Goal: Task Accomplishment & Management: Complete application form

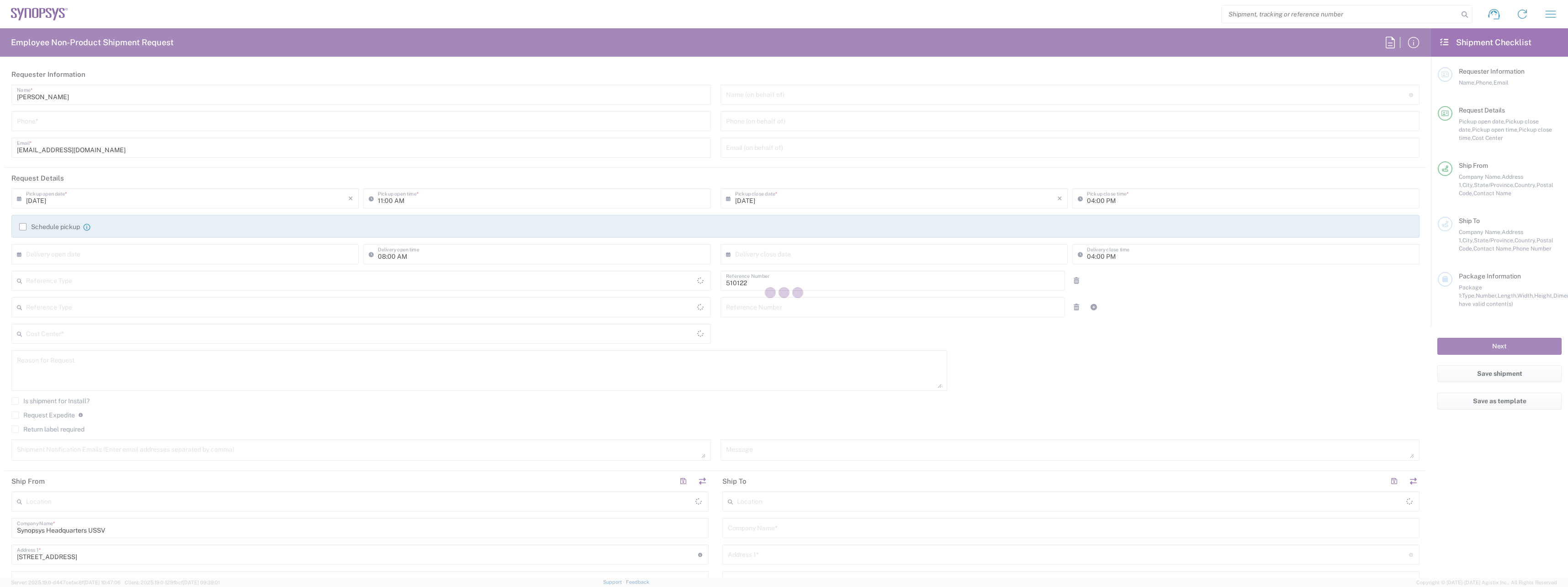
type input "US01, IG, Place & Ro 510122"
type input "[GEOGRAPHIC_DATA]"
type input "Delivered at Place"
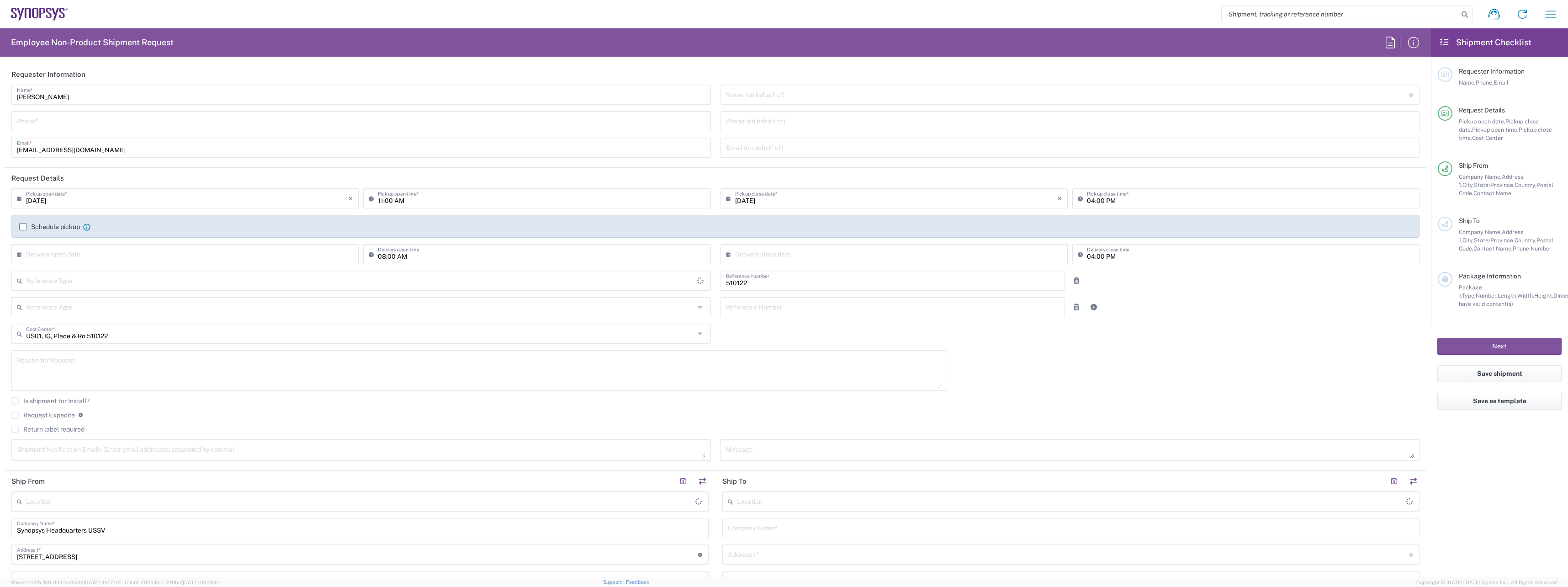
type input "[US_STATE]"
type input "Department"
type input "United States"
type input "Headquarters USSV"
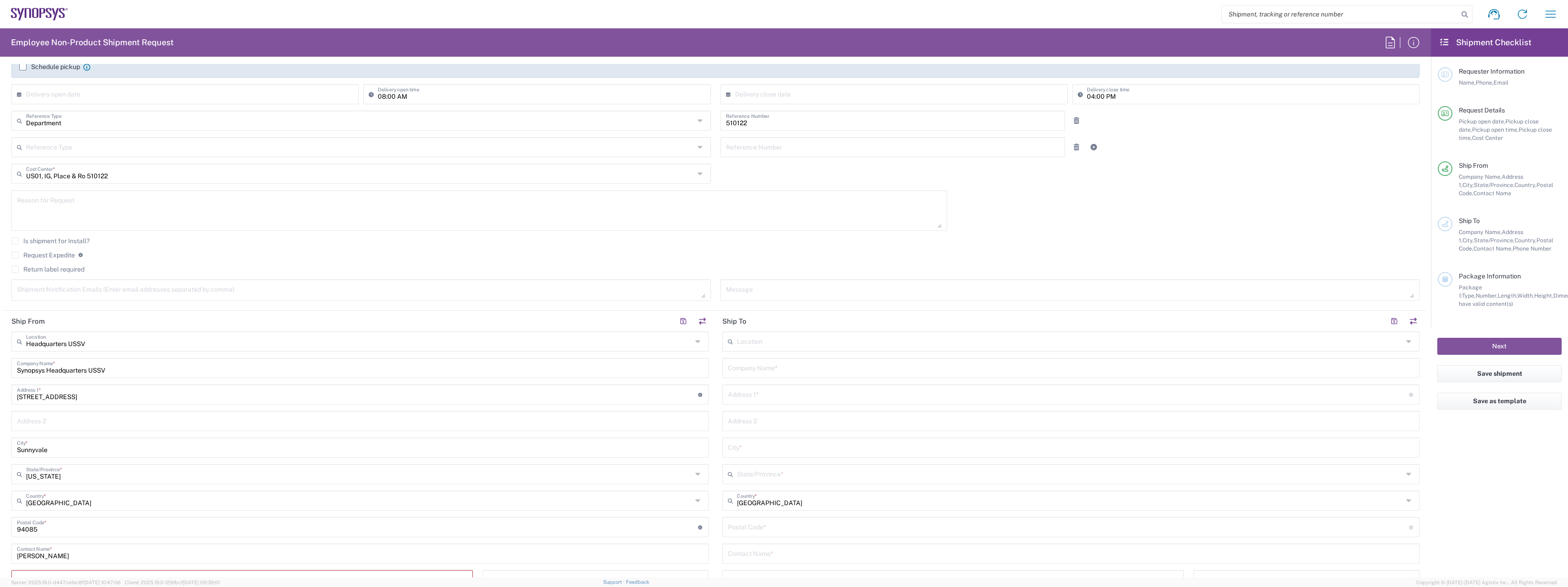
scroll to position [183, 0]
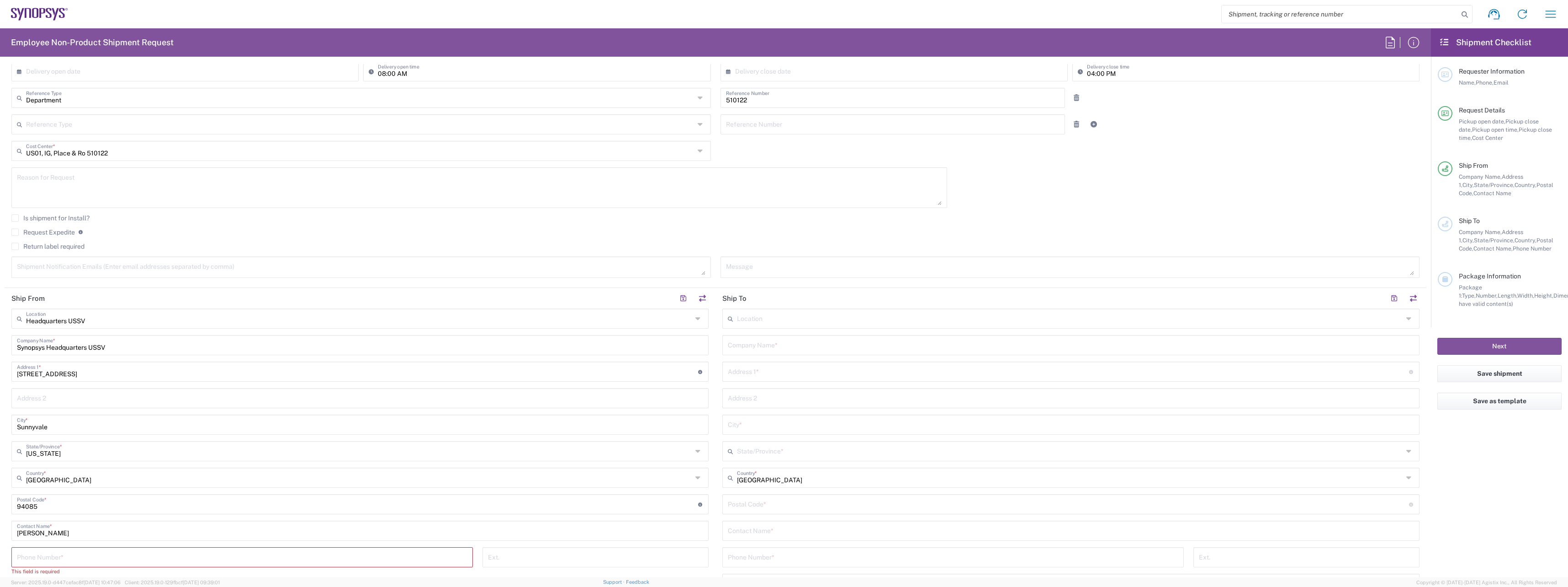
click at [747, 323] on input "text" at bounding box center [1070, 318] width 666 height 16
type input "i"
click at [905, 259] on div "Message" at bounding box center [1070, 267] width 699 height 21
click at [752, 345] on input "text" at bounding box center [1071, 344] width 686 height 16
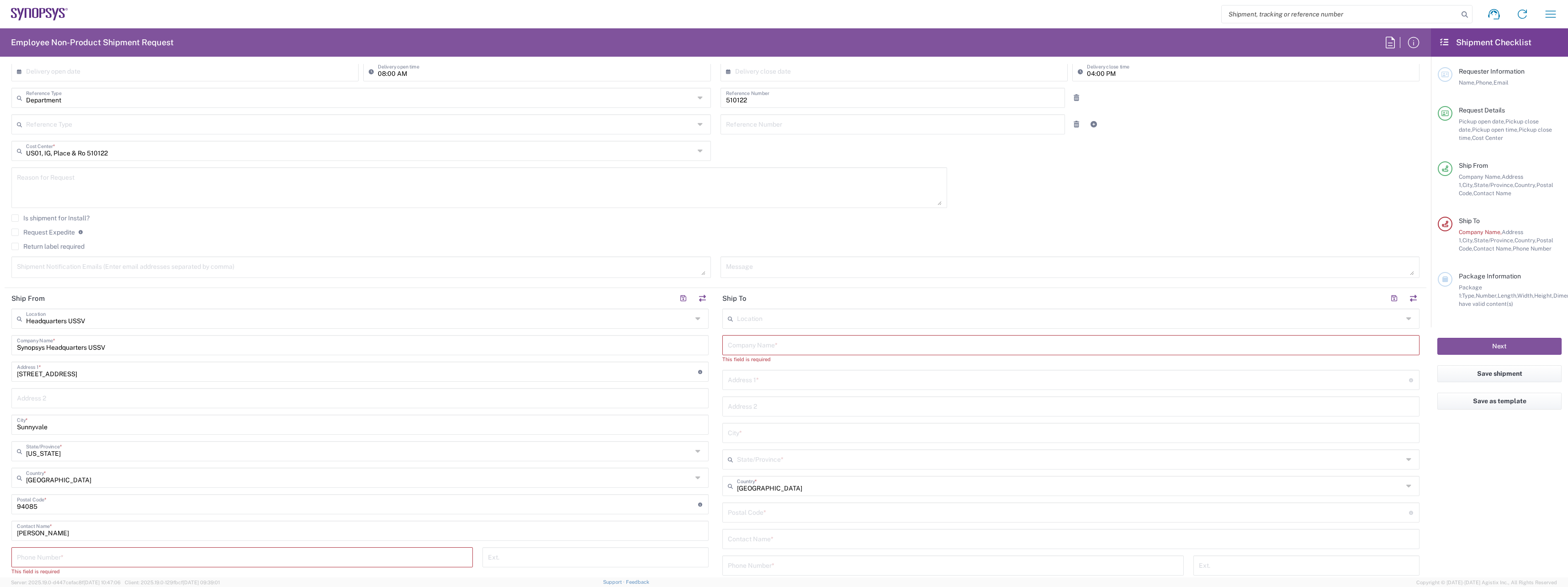
click at [748, 309] on div "Location" at bounding box center [1071, 318] width 697 height 20
click at [752, 320] on input "text" at bounding box center [1070, 318] width 666 height 16
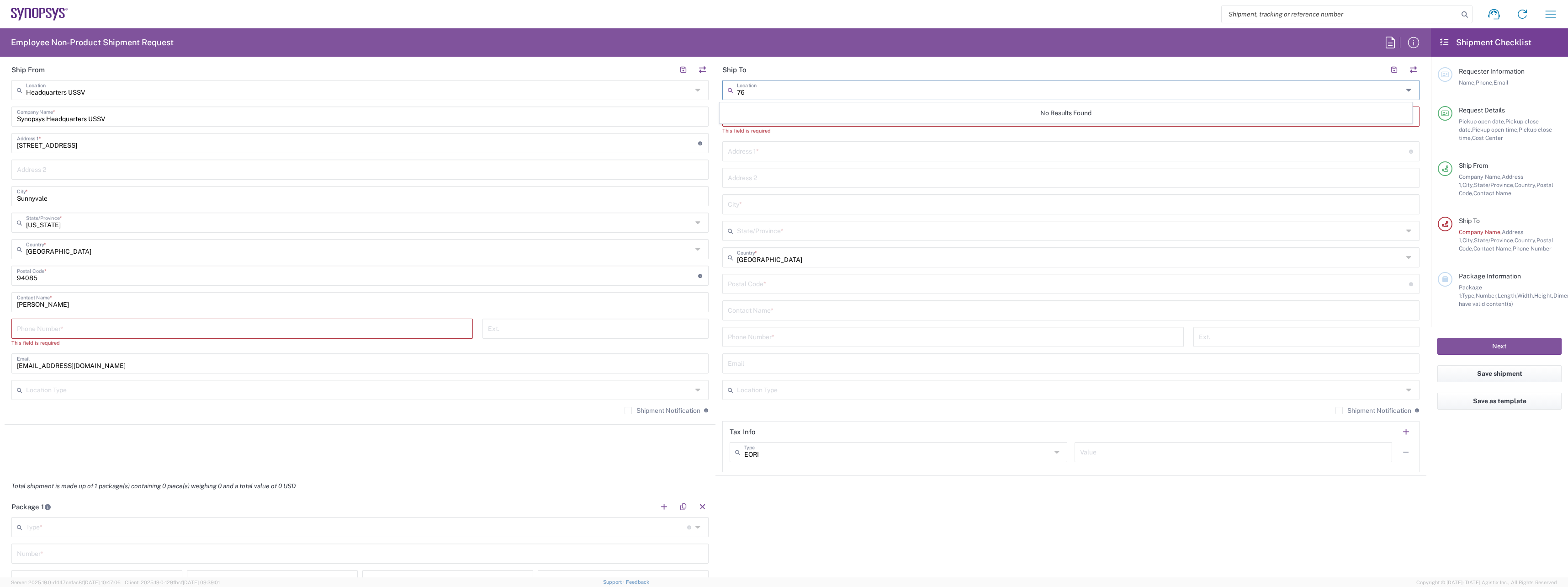
type input "7"
type input "i"
type input "b"
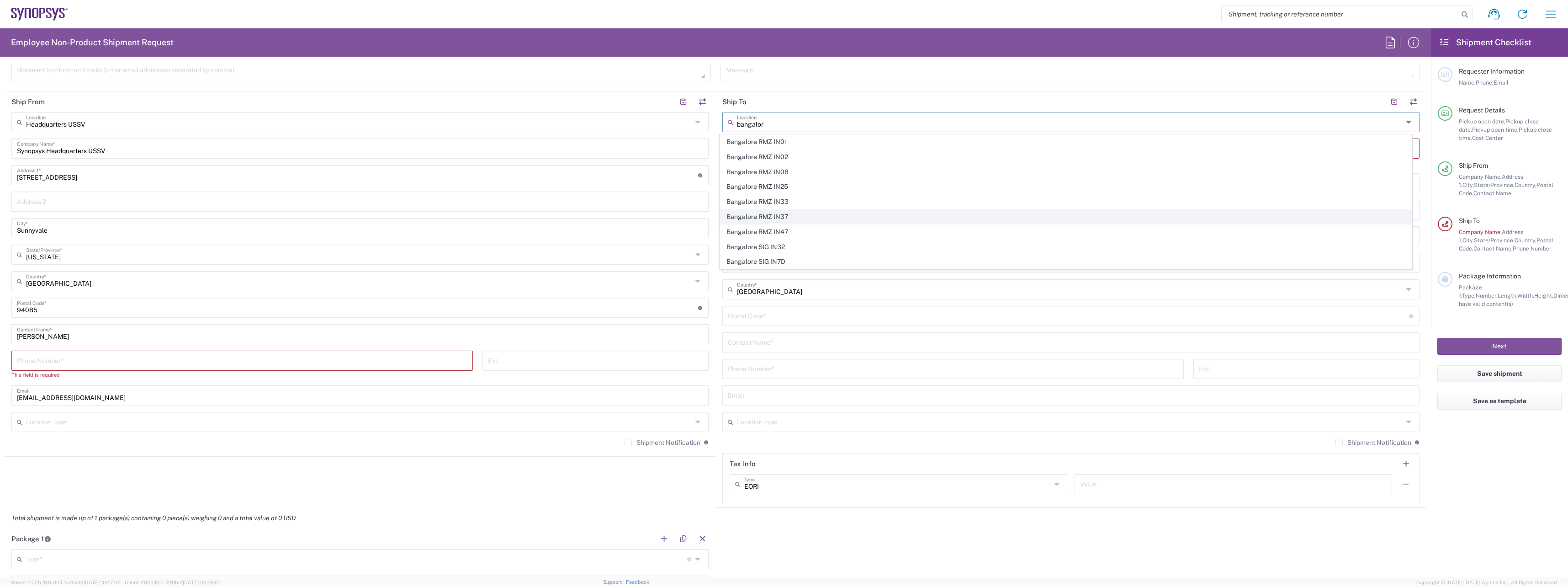
scroll to position [412, 0]
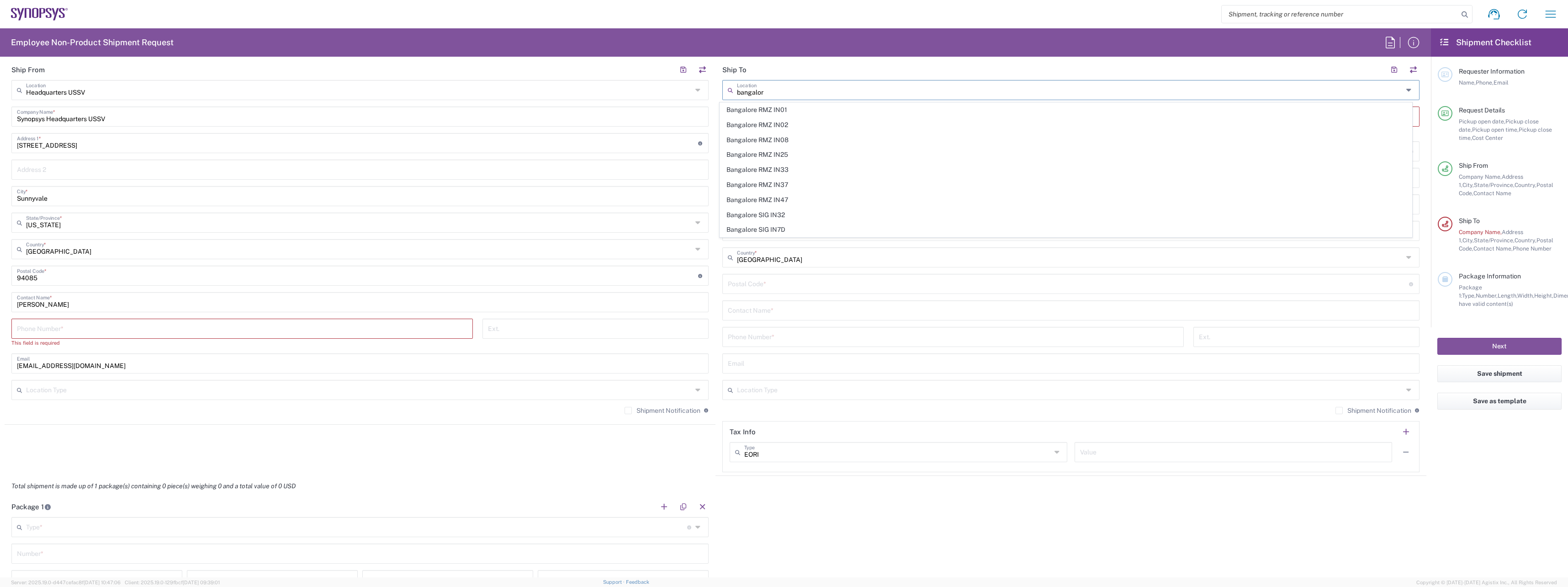
type input "bangalor"
